Goal: Task Accomplishment & Management: Manage account settings

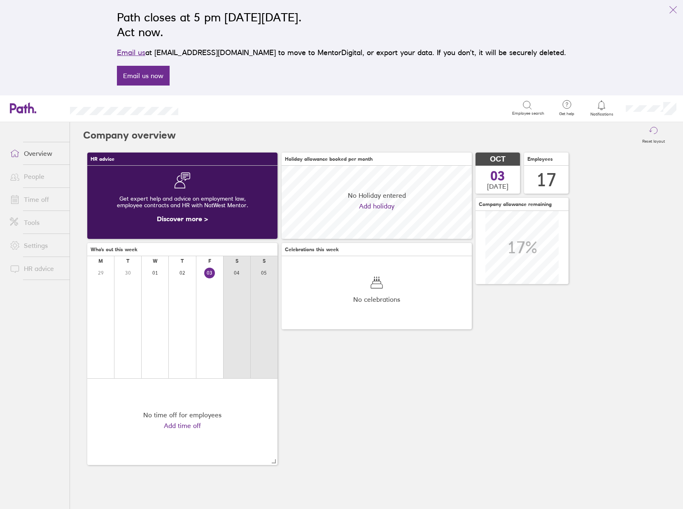
scroll to position [73, 190]
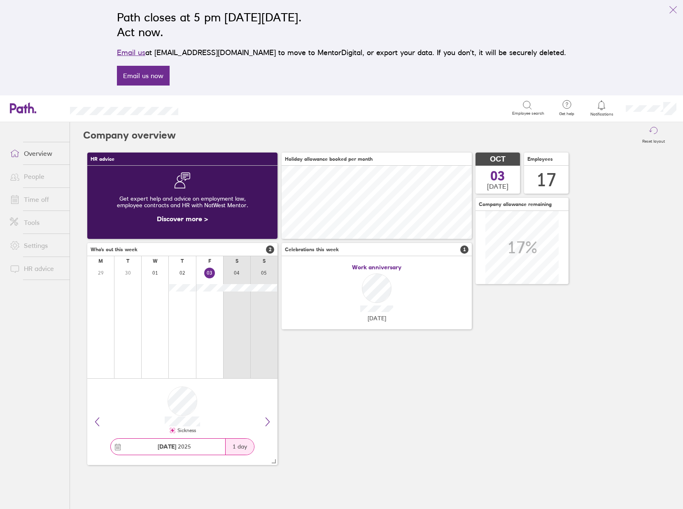
click at [31, 200] on link "Time off" at bounding box center [36, 199] width 66 height 16
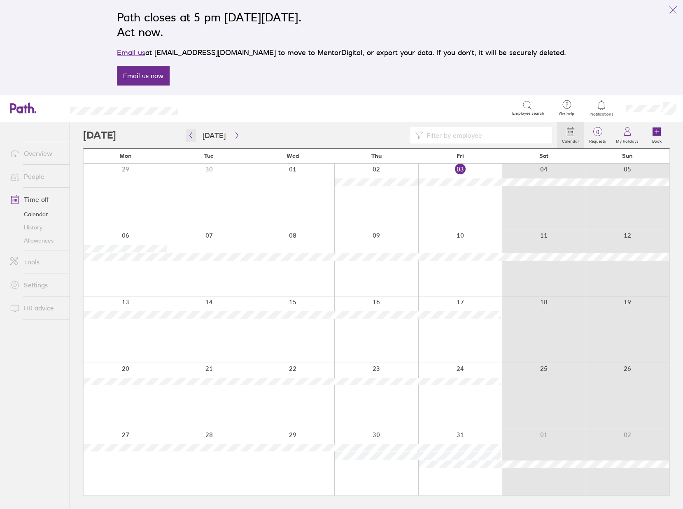
click at [192, 139] on button "button" at bounding box center [191, 136] width 10 height 14
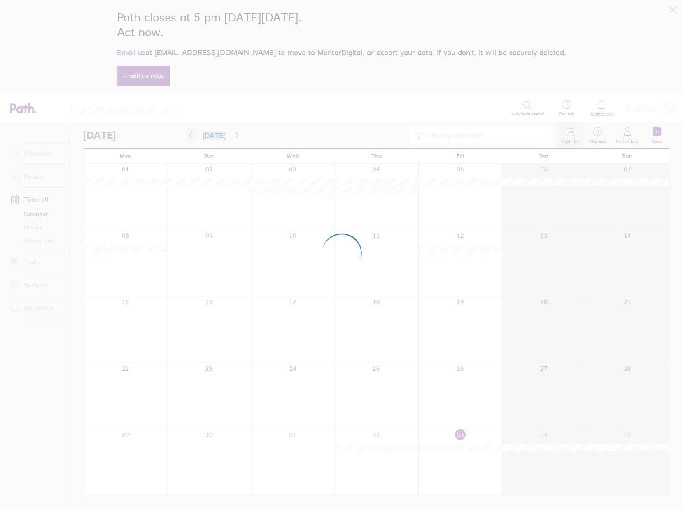
click at [192, 139] on div at bounding box center [341, 254] width 683 height 509
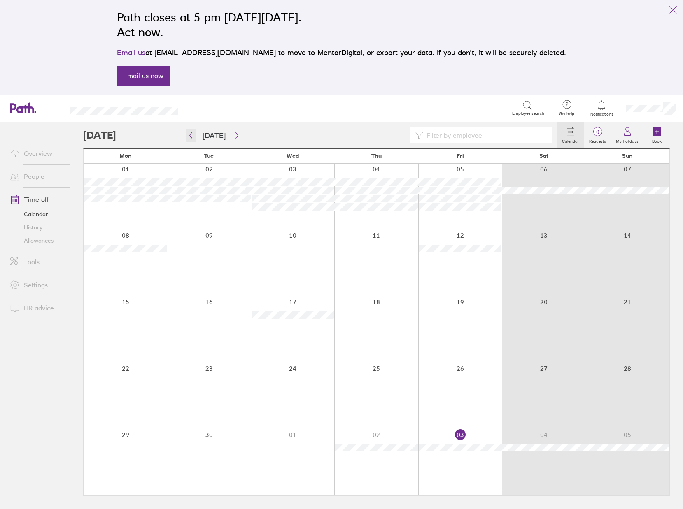
click at [192, 139] on button "button" at bounding box center [191, 136] width 10 height 14
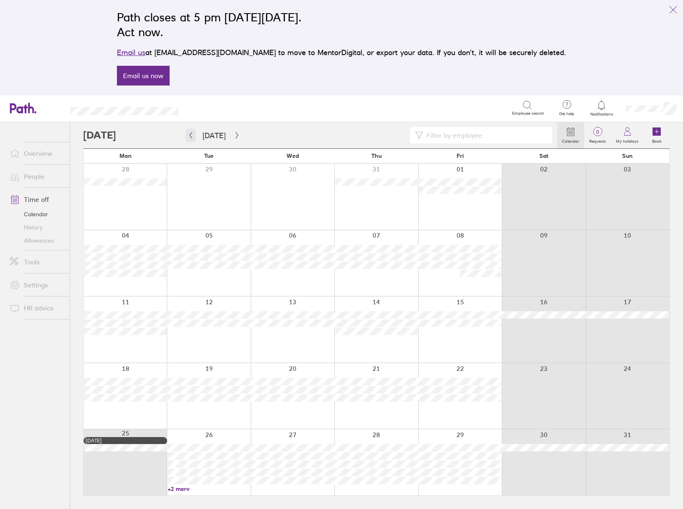
click at [192, 139] on button "button" at bounding box center [191, 136] width 10 height 14
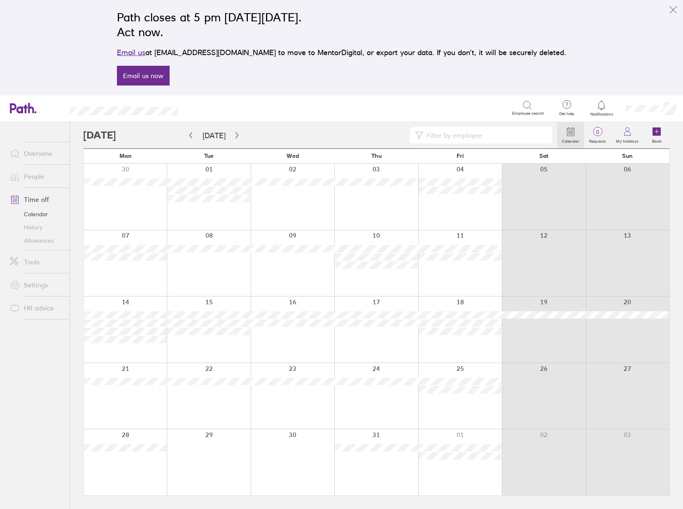
click at [36, 180] on link "People" at bounding box center [36, 176] width 66 height 16
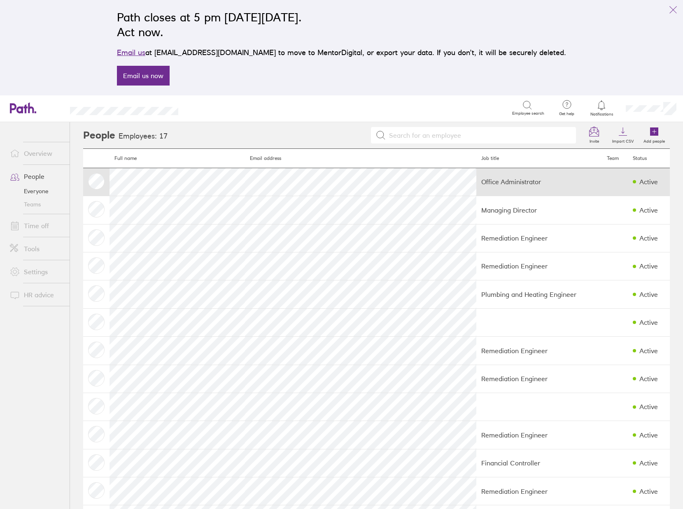
click at [476, 182] on td "Office Administrator" at bounding box center [538, 182] width 125 height 28
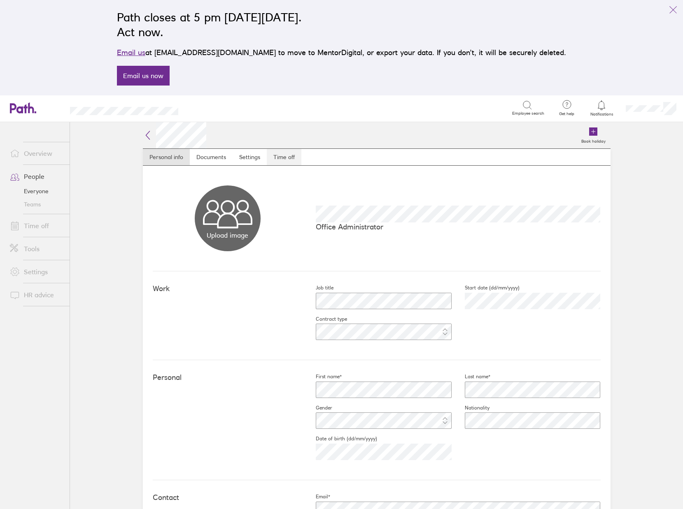
click at [280, 158] on link "Time off" at bounding box center [284, 157] width 35 height 16
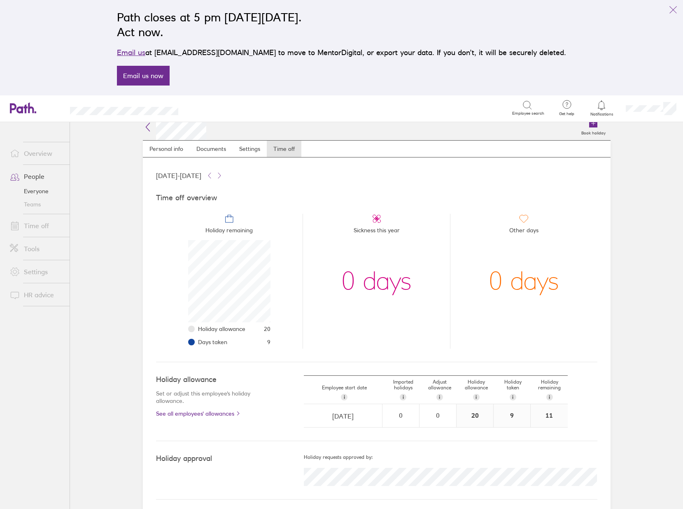
scroll to position [11, 0]
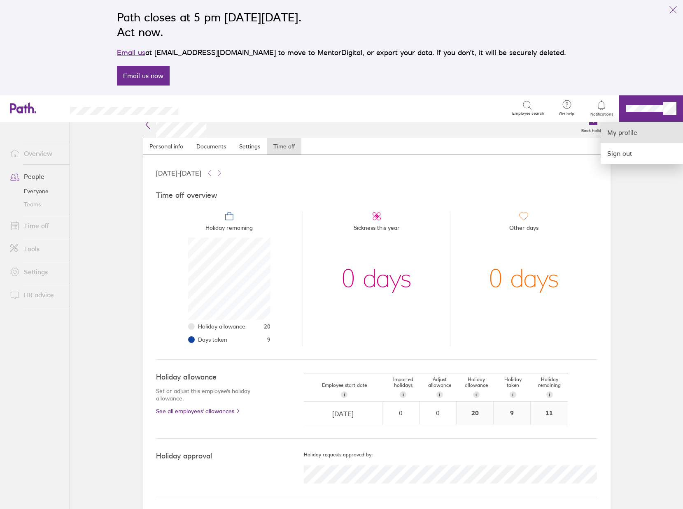
click at [625, 131] on link "My profile" at bounding box center [641, 132] width 82 height 21
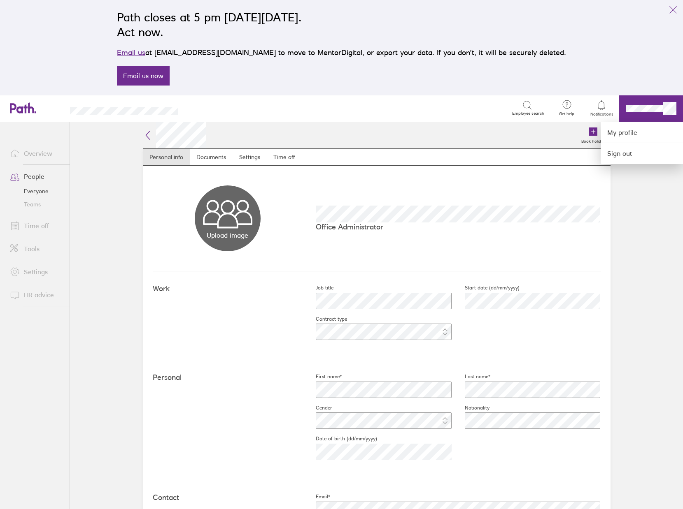
click at [243, 162] on div at bounding box center [341, 254] width 683 height 509
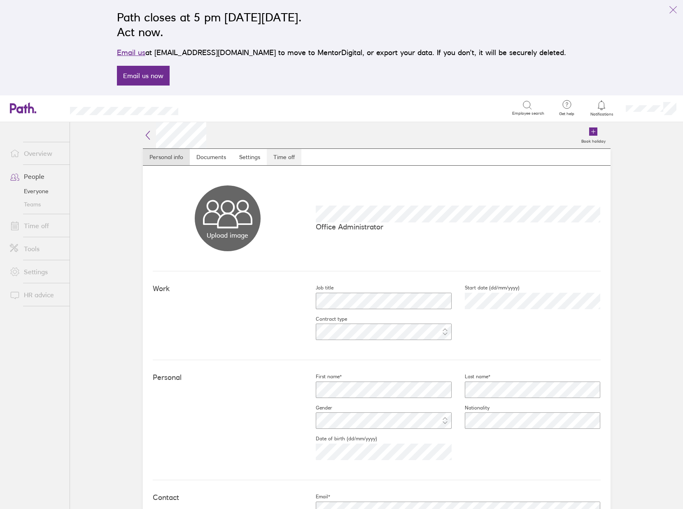
click at [274, 156] on link "Time off" at bounding box center [284, 157] width 35 height 16
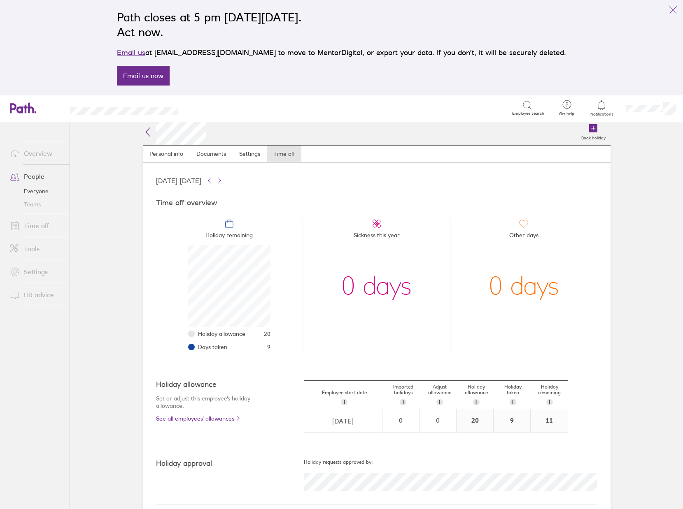
scroll to position [11, 0]
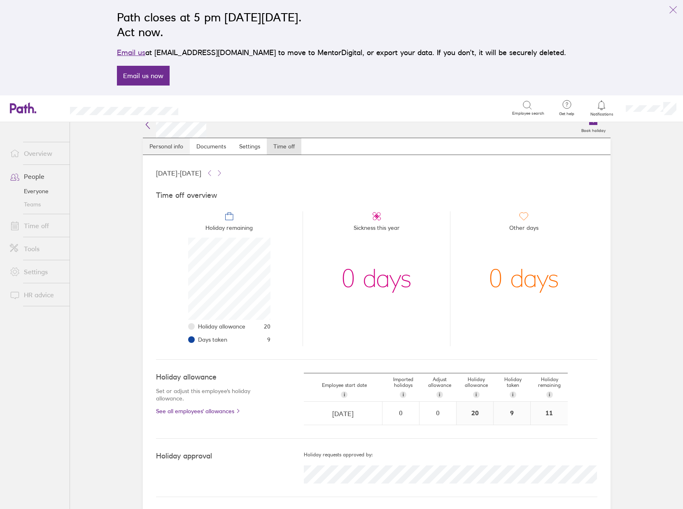
click at [173, 147] on link "Personal info" at bounding box center [166, 146] width 47 height 16
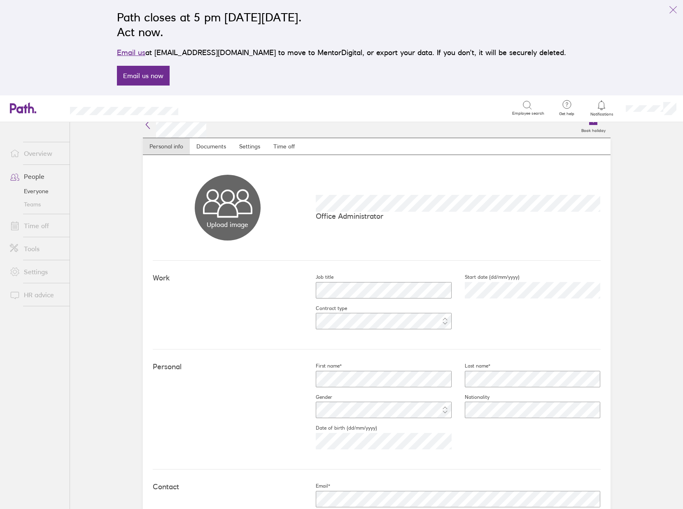
click at [33, 191] on link "Everyone" at bounding box center [36, 191] width 66 height 13
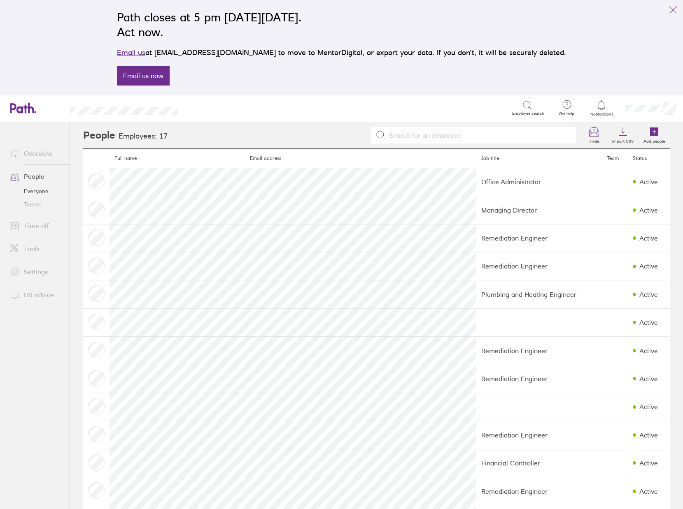
click at [34, 226] on link "Time off" at bounding box center [36, 226] width 66 height 16
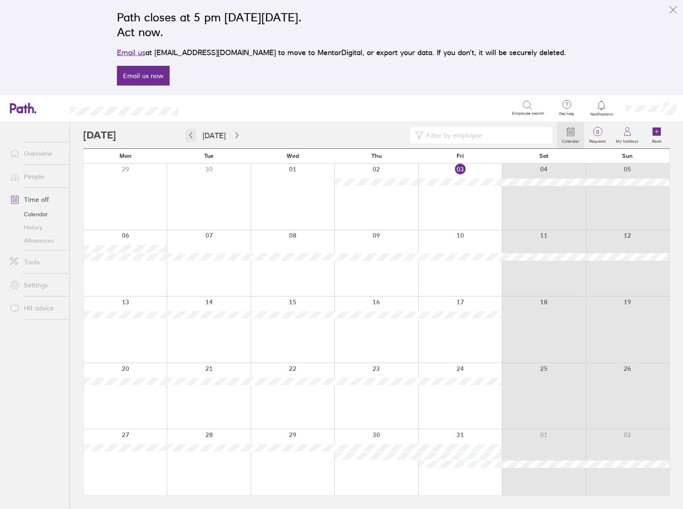
click at [191, 136] on icon "button" at bounding box center [191, 135] width 6 height 7
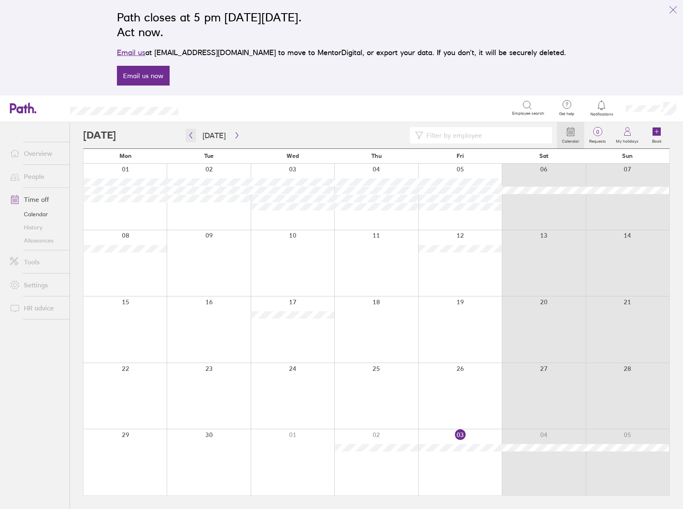
click at [191, 136] on icon "button" at bounding box center [191, 135] width 6 height 7
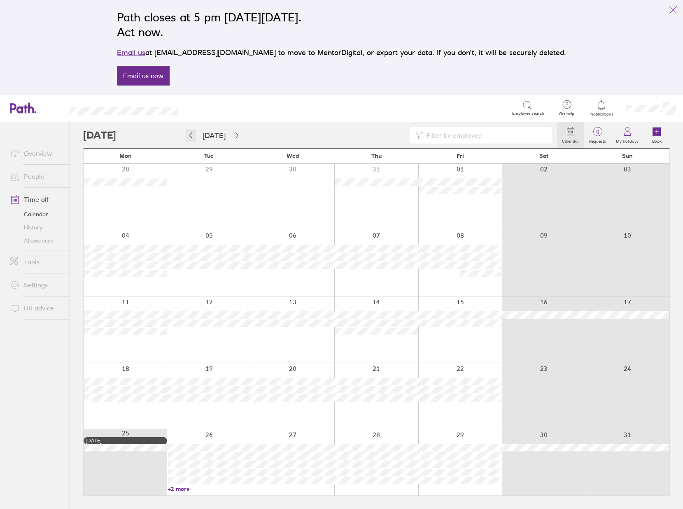
click at [191, 136] on icon "button" at bounding box center [191, 135] width 6 height 7
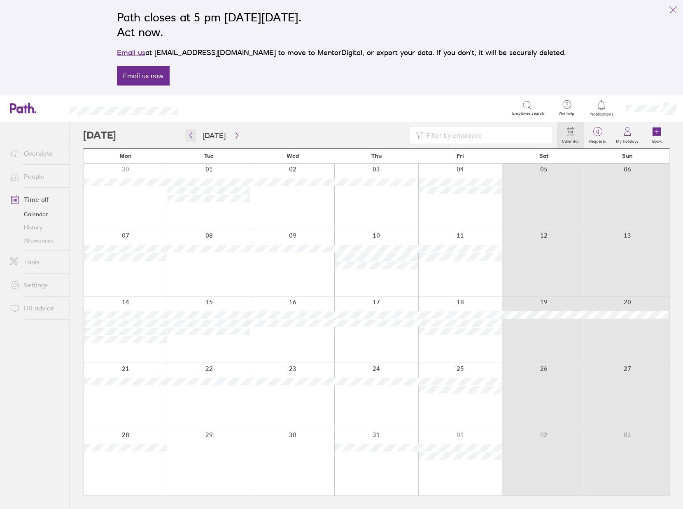
click at [191, 136] on icon "button" at bounding box center [191, 135] width 6 height 7
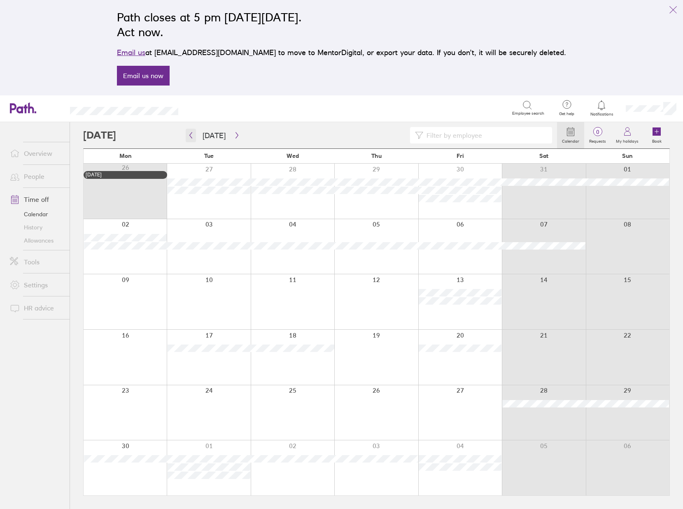
click at [191, 136] on icon "button" at bounding box center [191, 135] width 6 height 7
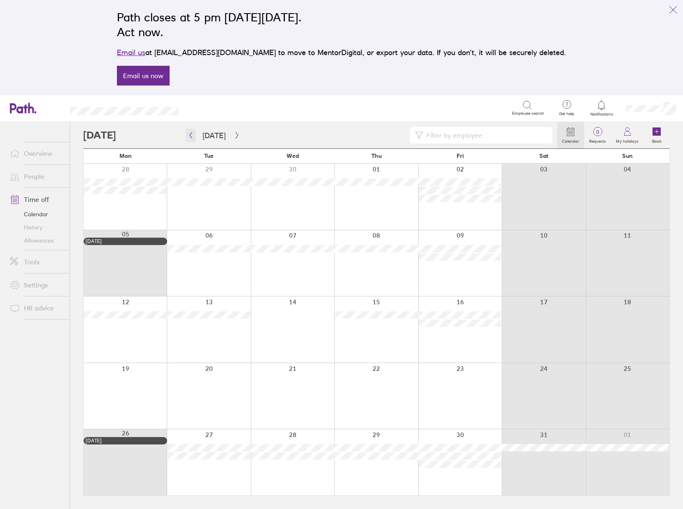
click at [191, 136] on icon "button" at bounding box center [191, 135] width 6 height 7
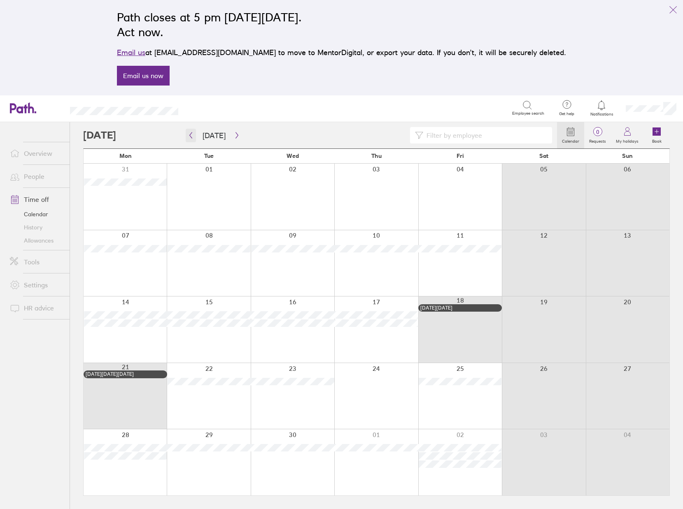
click at [191, 136] on icon "button" at bounding box center [191, 135] width 6 height 7
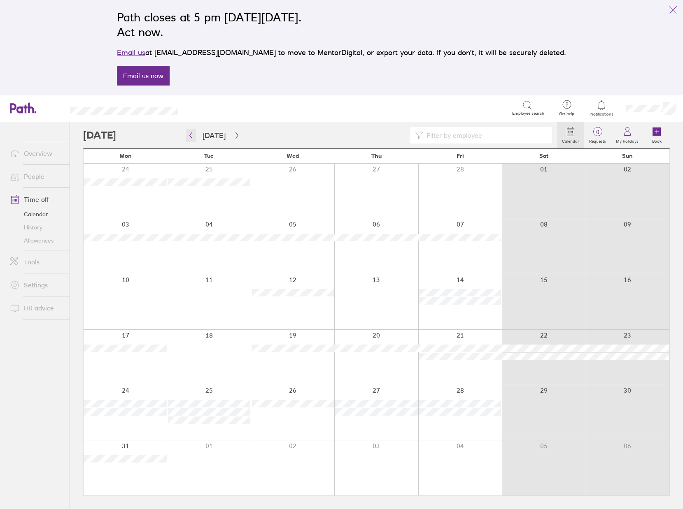
click at [191, 136] on icon "button" at bounding box center [191, 135] width 6 height 7
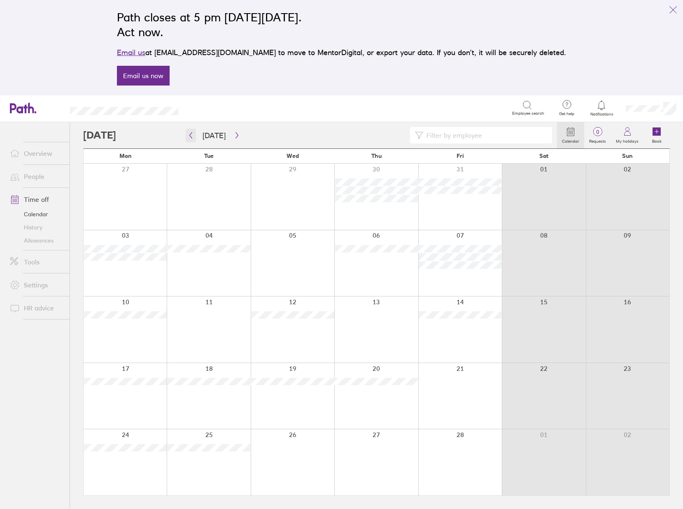
click at [191, 136] on icon "button" at bounding box center [191, 135] width 6 height 7
